Goal: Task Accomplishment & Management: Complete application form

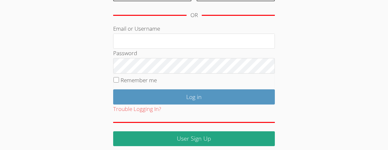
scroll to position [102, 0]
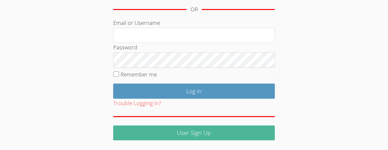
click at [227, 136] on link "User Sign Up" at bounding box center [194, 133] width 162 height 15
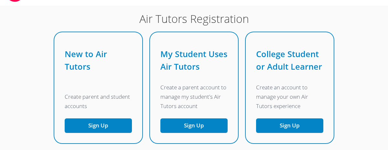
scroll to position [18, 0]
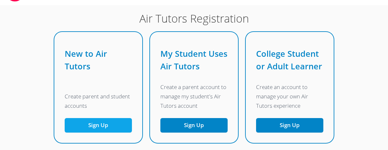
click at [110, 124] on button "Sign Up" at bounding box center [98, 125] width 67 height 15
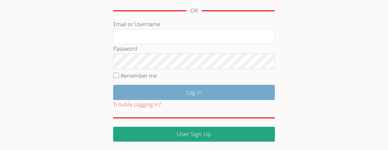
scroll to position [98, 0]
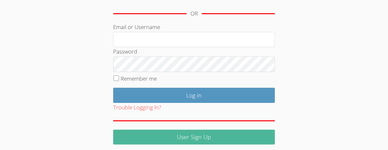
click at [144, 136] on link "User Sign Up" at bounding box center [194, 137] width 162 height 15
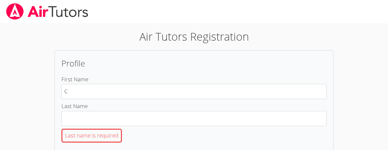
type input "Charles"
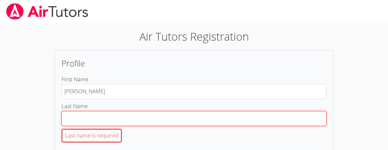
type input "Hall"
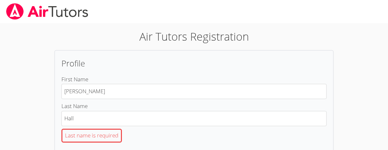
type input "Chuckjr28@yahoo.com"
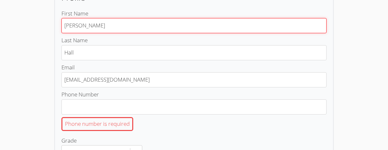
scroll to position [76, 0]
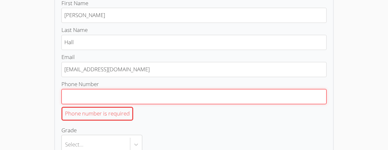
click at [116, 102] on input "Phone Number Phone number is required" at bounding box center [193, 96] width 265 height 15
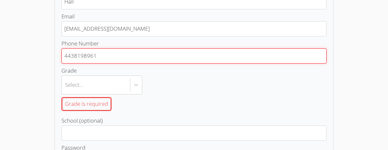
scroll to position [117, 0]
type input "4438198961"
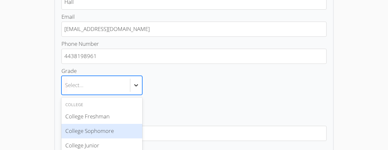
scroll to position [164, 0]
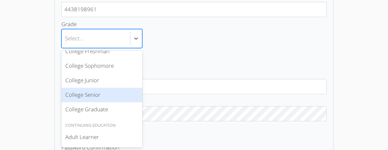
scroll to position [19, 0]
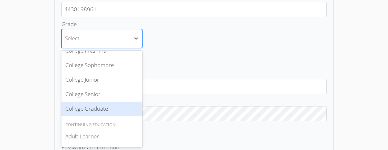
click at [118, 107] on div "College Graduate" at bounding box center [101, 109] width 81 height 15
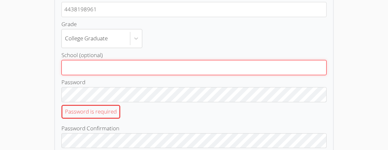
click at [106, 70] on input "School (optional)" at bounding box center [193, 67] width 265 height 15
click at [96, 68] on input "School (optional)" at bounding box center [193, 67] width 265 height 15
type input "Grand Canyon University"
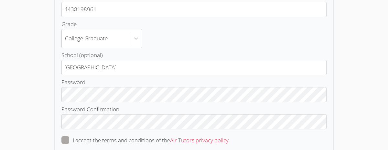
click at [229, 139] on span at bounding box center [229, 140] width 0 height 7
click at [229, 139] on input "I accept the terms and conditions of the Air Tutors privacy policy" at bounding box center [231, 138] width 5 height 5
checkbox input "true"
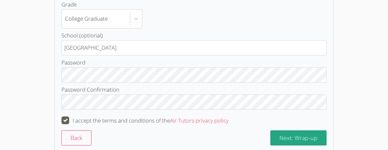
scroll to position [189, 0]
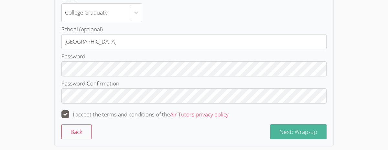
click at [278, 133] on button "Next: Wrap-up" at bounding box center [298, 131] width 56 height 15
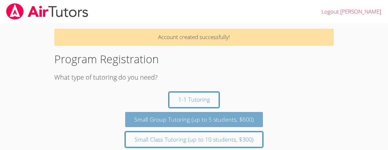
click at [237, 121] on button "Small Group Tutoring (up to 5 students, $600)" at bounding box center [194, 119] width 138 height 15
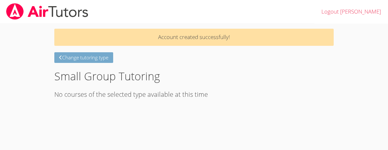
click at [86, 57] on button "Change tutoring type" at bounding box center [83, 57] width 59 height 11
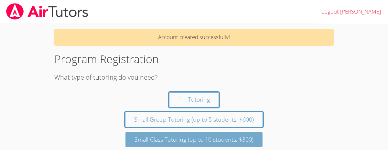
click at [144, 139] on button "Small Class Tutoring (up to 10 students, $300)" at bounding box center [193, 139] width 137 height 15
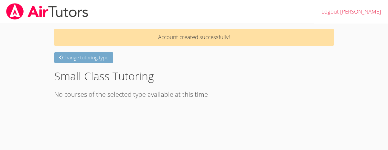
click at [99, 58] on button "Change tutoring type" at bounding box center [83, 57] width 59 height 11
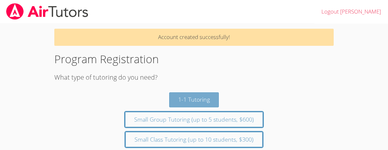
click at [179, 96] on button "1-1 Tutoring" at bounding box center [194, 99] width 50 height 15
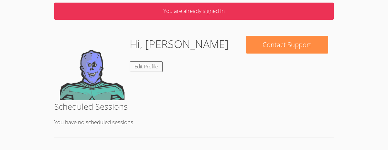
scroll to position [33, 0]
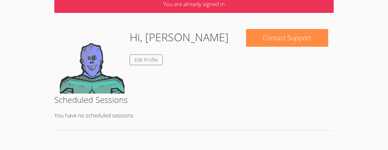
click at [107, 116] on p "You have no scheduled sessions" at bounding box center [193, 115] width 279 height 9
click at [99, 87] on img at bounding box center [92, 61] width 65 height 65
click at [136, 59] on link "Edit Profile" at bounding box center [146, 60] width 33 height 11
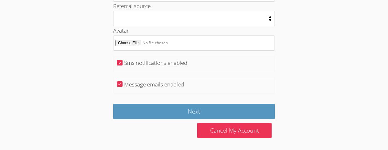
scroll to position [395, 0]
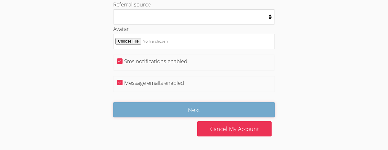
click at [122, 109] on input "Next" at bounding box center [194, 109] width 162 height 15
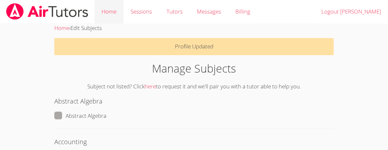
click at [114, 11] on link "Home" at bounding box center [108, 12] width 29 height 24
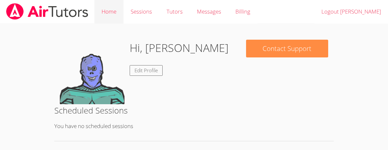
click at [104, 10] on link "Home" at bounding box center [108, 12] width 29 height 24
click at [106, 11] on link "Home" at bounding box center [108, 12] width 29 height 24
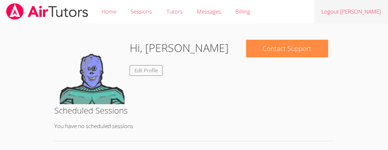
click at [348, 12] on link "Logout [PERSON_NAME]" at bounding box center [351, 12] width 74 height 24
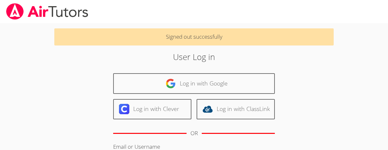
scroll to position [84, 0]
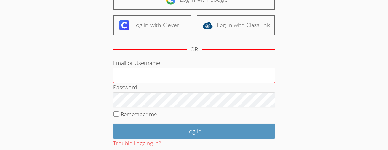
click at [250, 74] on input "Email or Username" at bounding box center [194, 76] width 162 height 16
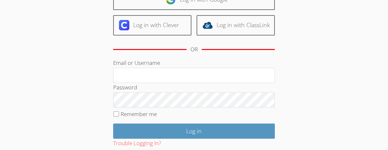
type input "Chuckjr28@yahoo.com"
click at [118, 114] on input "Remember me" at bounding box center [115, 114] width 5 height 5
checkbox input "true"
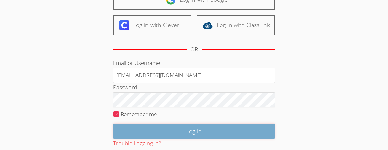
click at [137, 128] on input "Log in" at bounding box center [194, 131] width 162 height 15
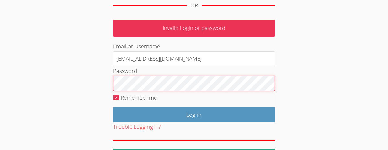
scroll to position [129, 0]
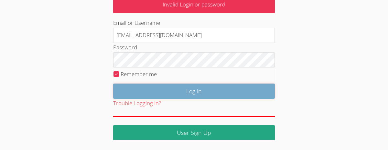
click at [137, 90] on input "Log in" at bounding box center [194, 91] width 162 height 15
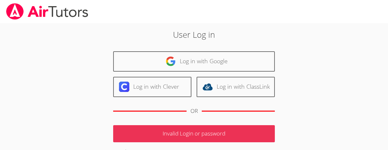
scroll to position [89, 0]
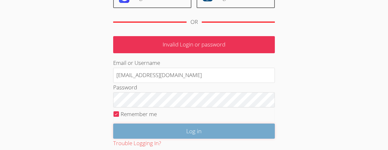
click at [149, 128] on input "Log in" at bounding box center [194, 131] width 162 height 15
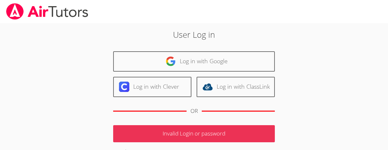
scroll to position [89, 0]
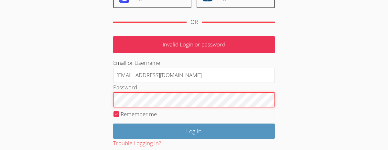
click at [113, 124] on input "Log in" at bounding box center [194, 131] width 162 height 15
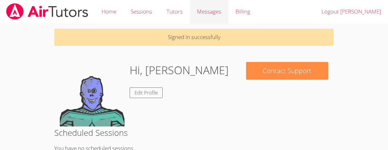
click at [201, 10] on span "Messages" at bounding box center [209, 11] width 24 height 7
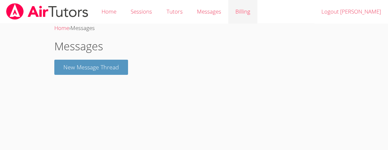
click at [235, 13] on link "Billing" at bounding box center [242, 12] width 29 height 24
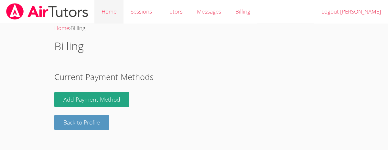
click at [105, 11] on link "Home" at bounding box center [108, 12] width 29 height 24
